Goal: Task Accomplishment & Management: Use online tool/utility

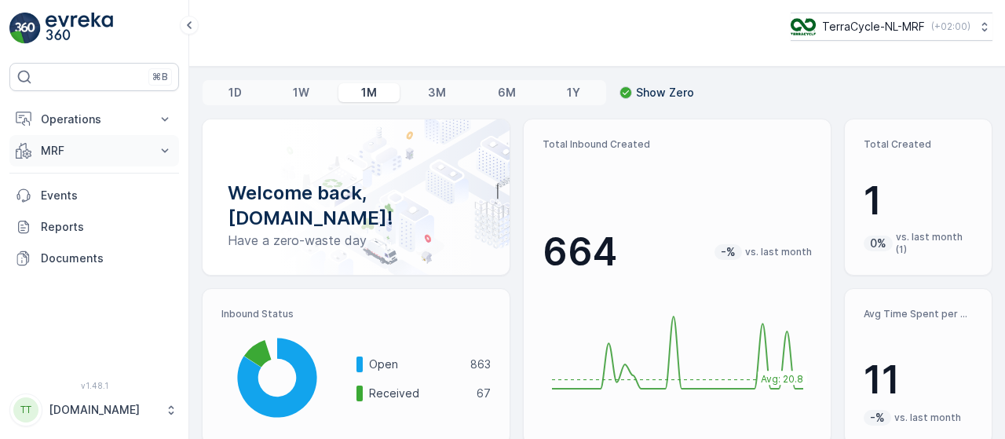
click at [166, 145] on icon at bounding box center [165, 151] width 16 height 16
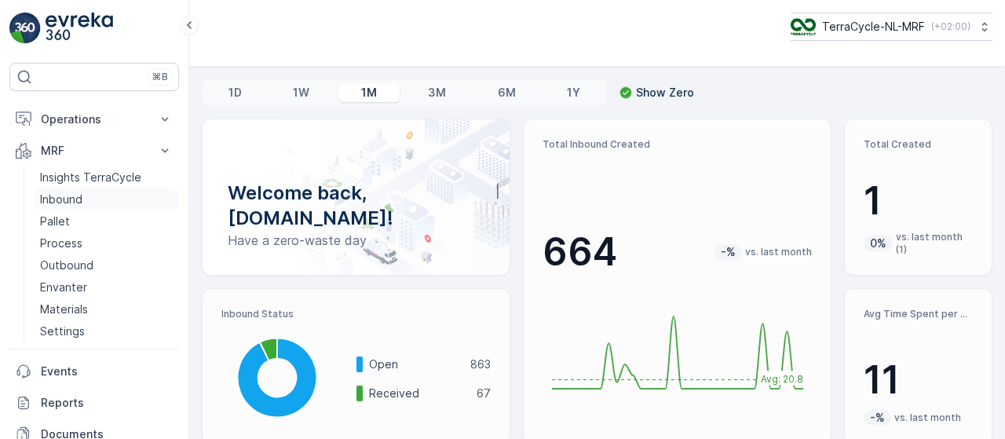
click at [86, 199] on link "Inbound" at bounding box center [106, 199] width 145 height 22
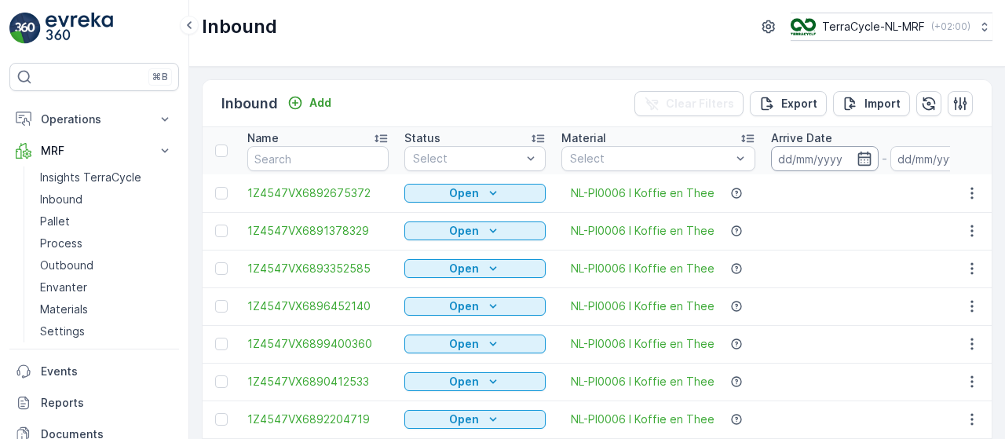
click at [807, 160] on input at bounding box center [825, 158] width 108 height 25
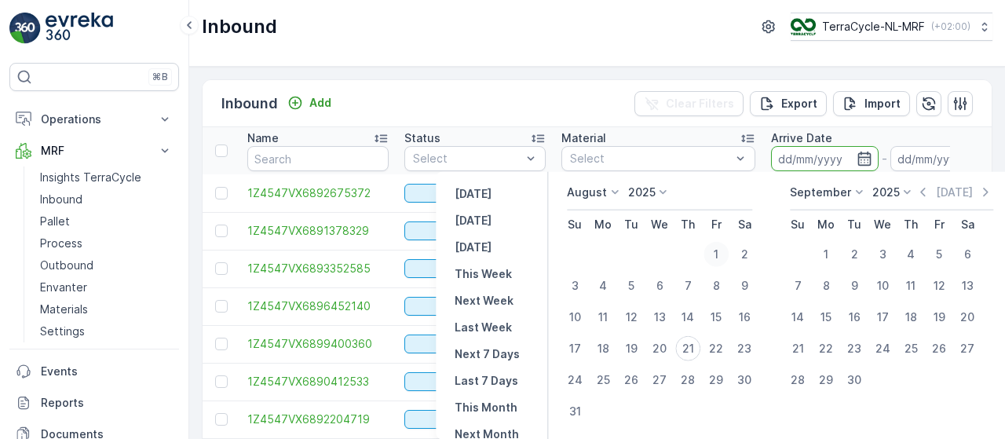
click at [721, 254] on div "1" at bounding box center [715, 254] width 25 height 25
type input "[DATE]"
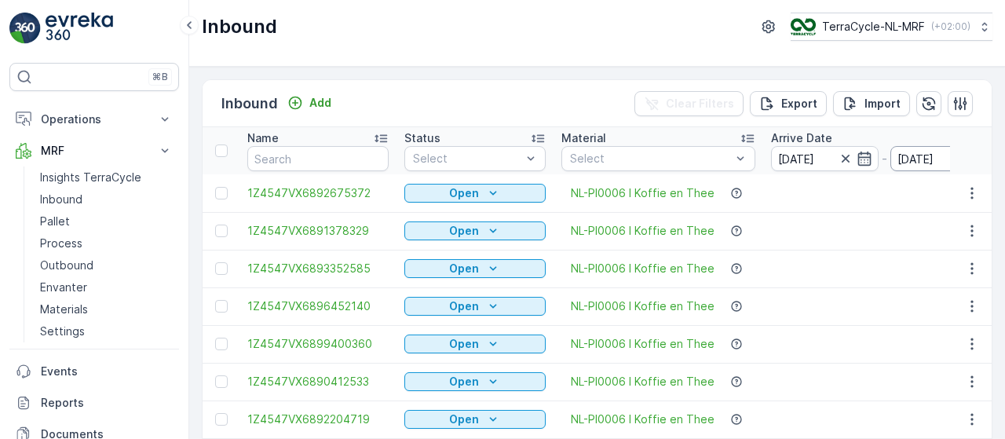
click at [901, 164] on input "[DATE]" at bounding box center [944, 158] width 108 height 25
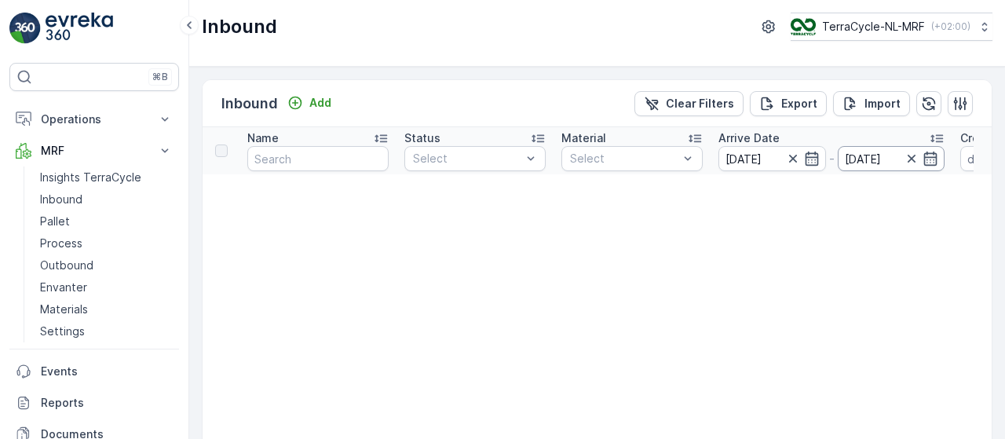
click at [864, 158] on input "[DATE]" at bounding box center [892, 158] width 108 height 25
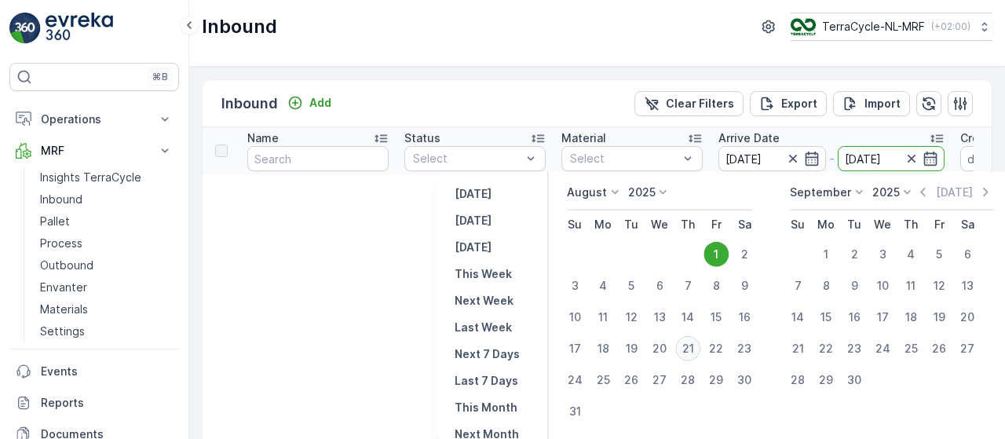
click at [689, 352] on div "21" at bounding box center [687, 348] width 25 height 25
type input "[DATE]"
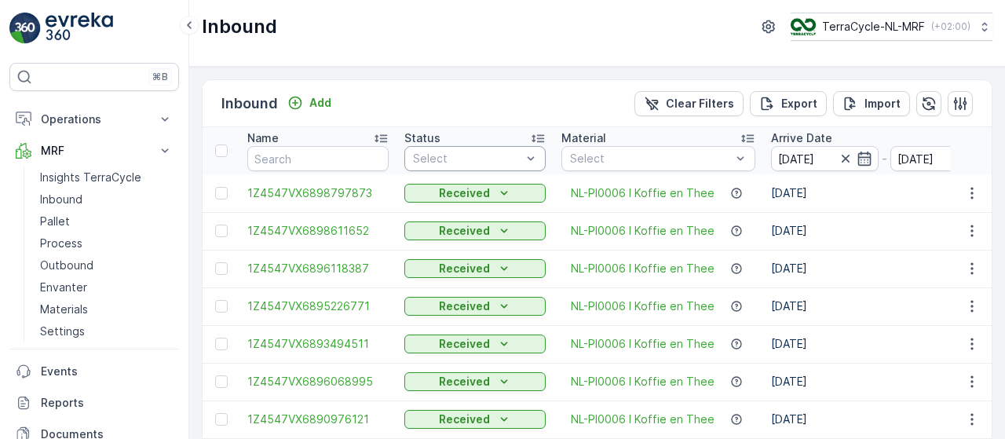
click at [518, 152] on div at bounding box center [466, 158] width 111 height 13
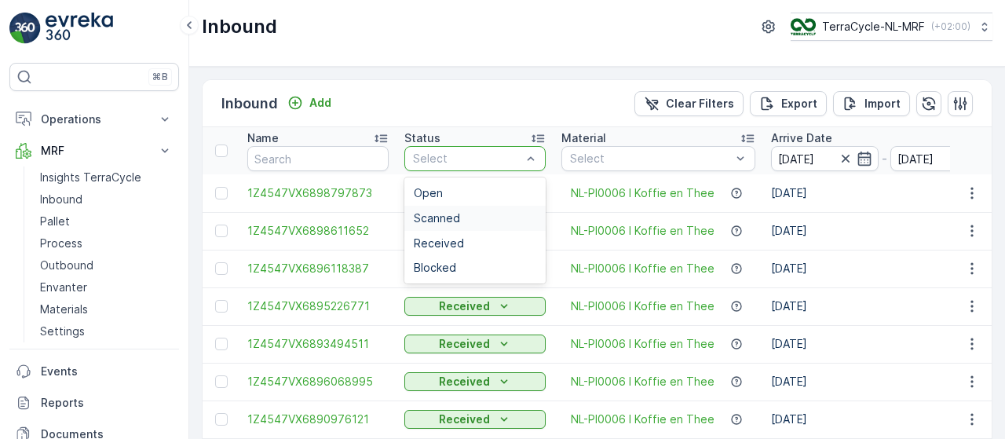
click at [479, 215] on div "Scanned" at bounding box center [475, 218] width 122 height 13
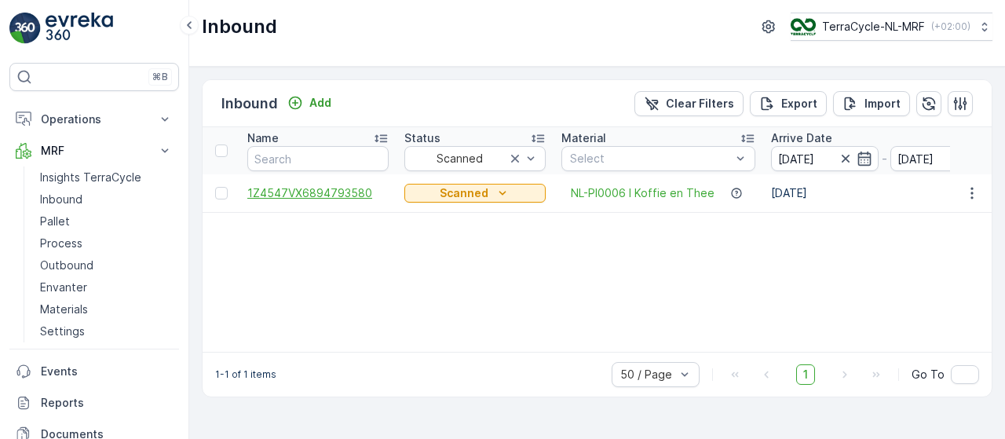
click at [349, 189] on span "1Z4547VX6894793580" at bounding box center [317, 193] width 141 height 16
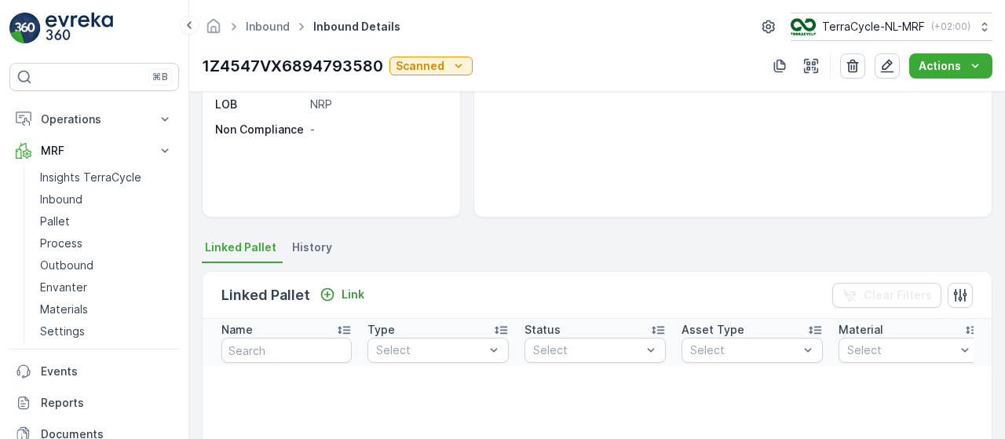
scroll to position [202, 0]
click at [350, 294] on p "Link" at bounding box center [353, 294] width 23 height 16
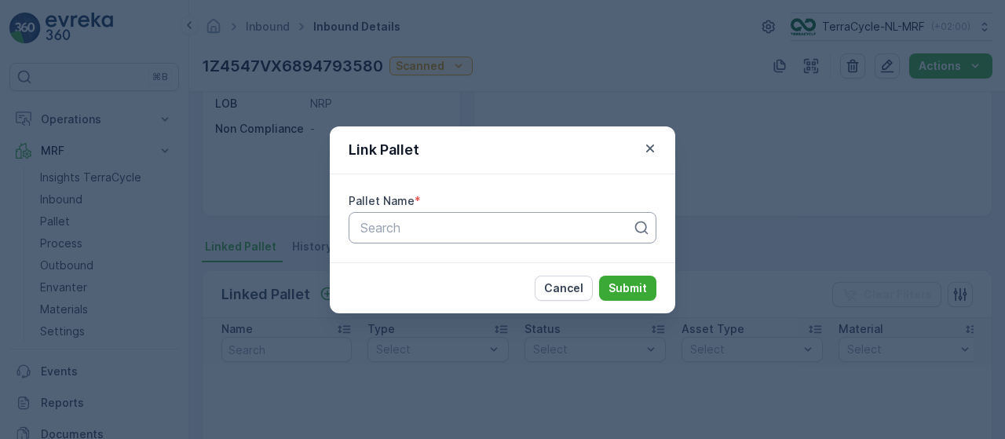
click at [524, 222] on div at bounding box center [496, 228] width 275 height 14
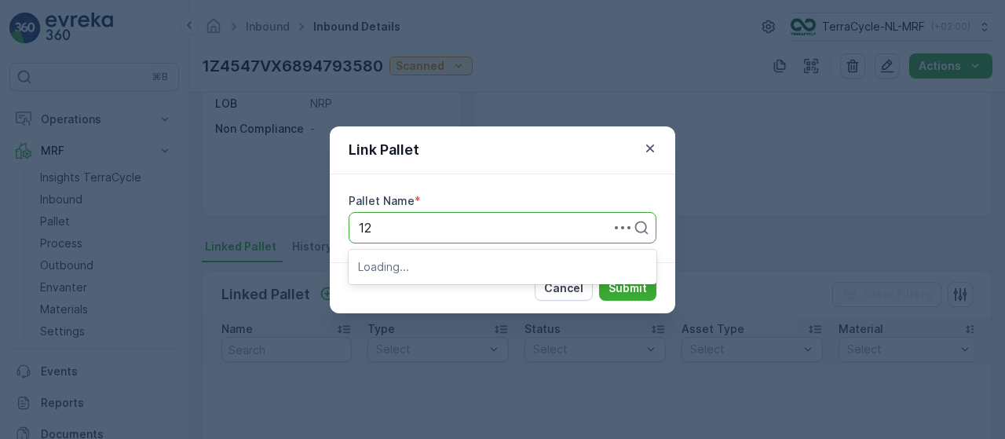
type input "121"
click at [485, 270] on div "Pallet_NL #121" at bounding box center [502, 266] width 289 height 14
click at [634, 279] on button "Submit" at bounding box center [627, 288] width 57 height 25
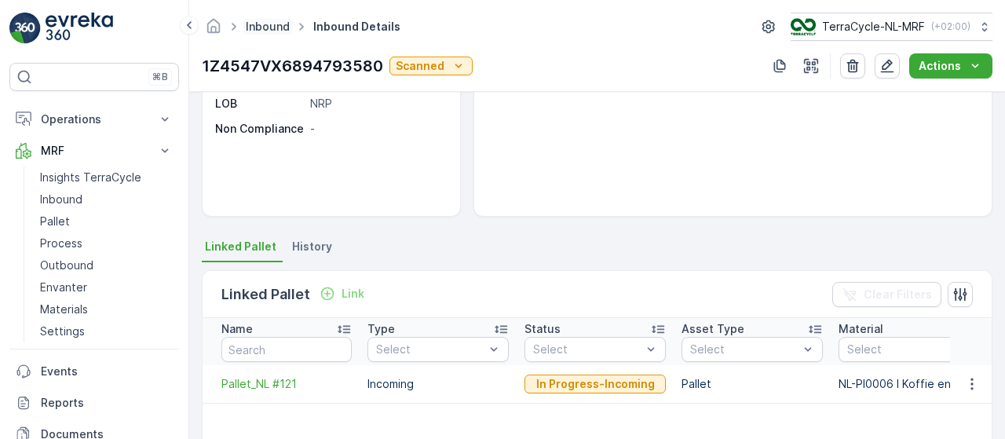
click at [266, 23] on link "Inbound" at bounding box center [268, 26] width 44 height 13
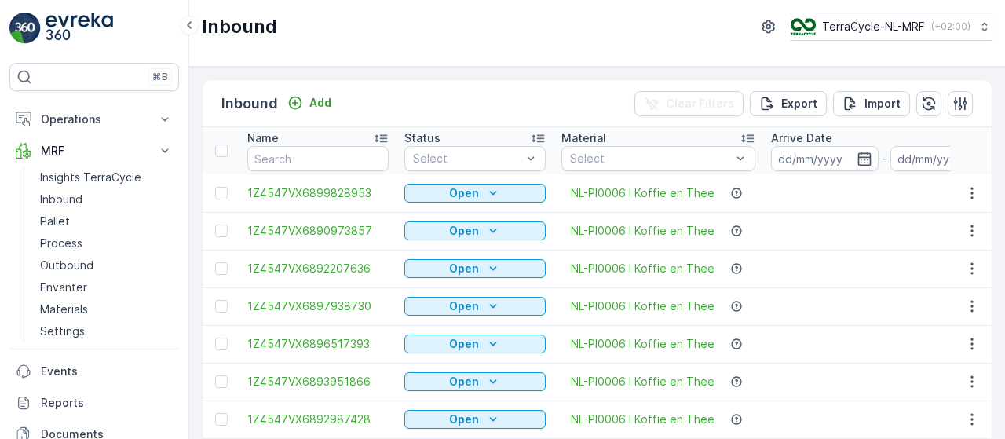
click at [500, 159] on div at bounding box center [466, 158] width 111 height 13
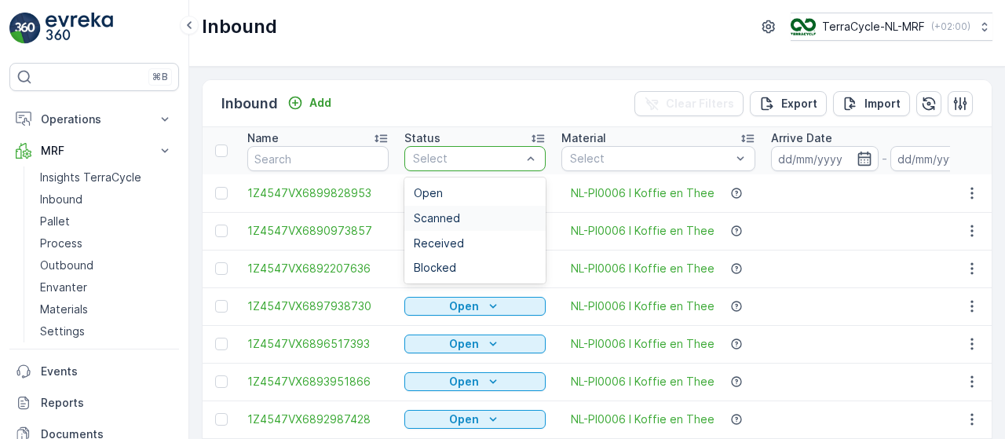
click at [482, 216] on div "Scanned" at bounding box center [475, 218] width 122 height 13
